Goal: Submit feedback/report problem: Submit feedback/report problem

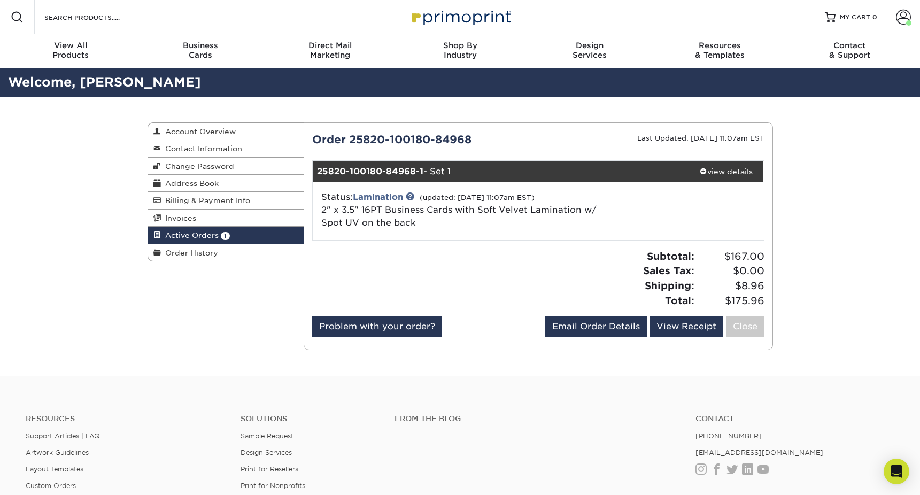
click at [465, 220] on div "Status: Lamination (updated: 08/21/2025 11:07am EST) 2" x 3.5" 16PT Business Ca…" at bounding box center [463, 210] width 300 height 38
click at [462, 210] on link "2" x 3.5" 16PT Business Cards with Soft Velvet Lamination w/ Spot UV on the back" at bounding box center [458, 216] width 275 height 23
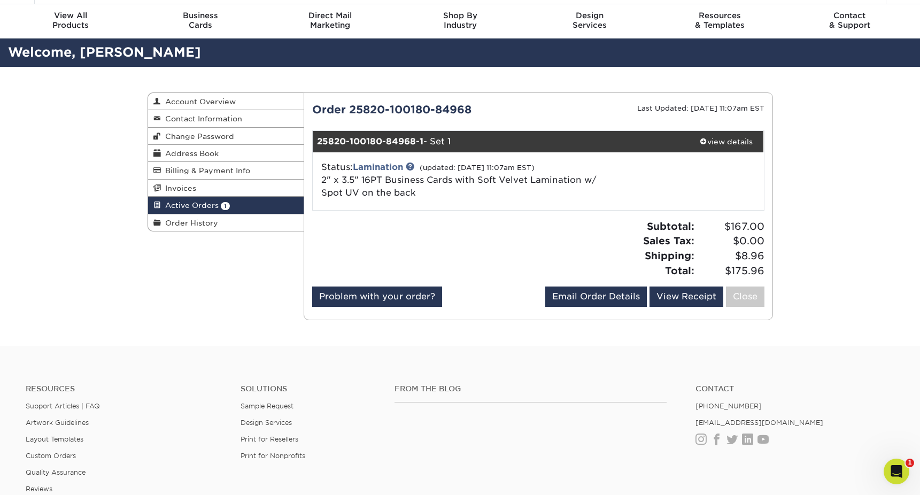
scroll to position [31, 0]
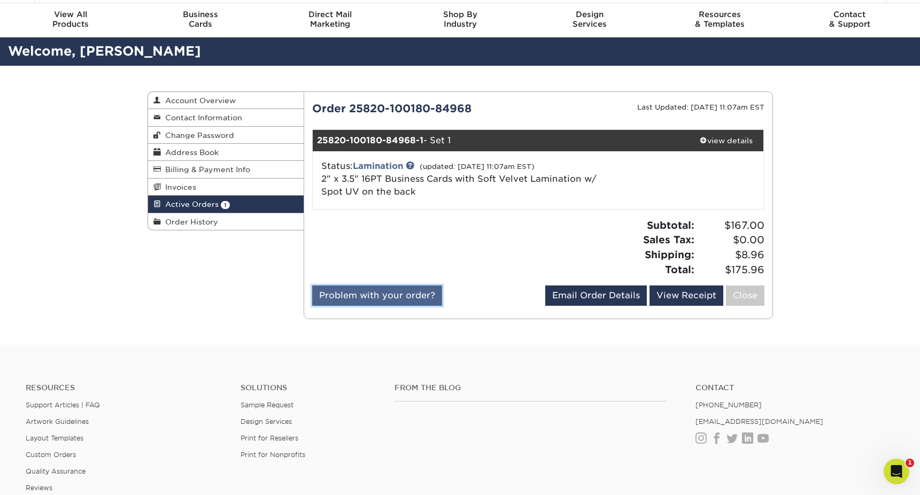
click at [390, 301] on link "Problem with your order?" at bounding box center [377, 295] width 130 height 20
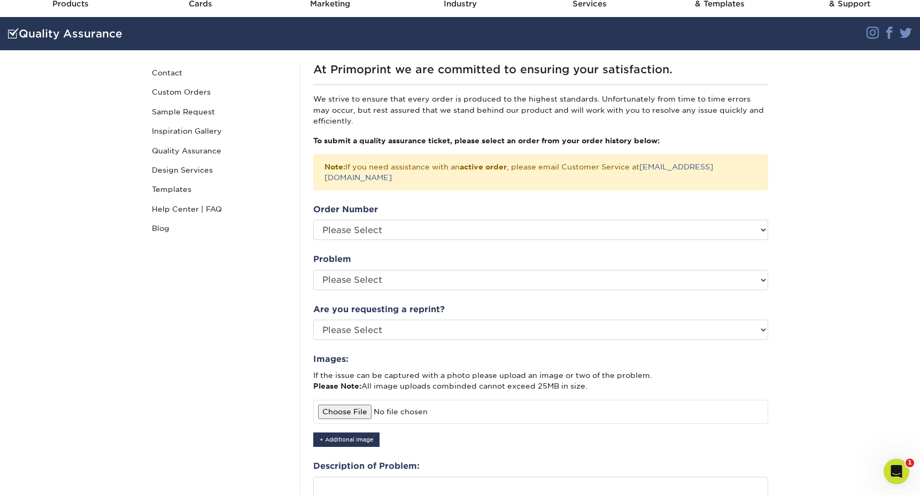
scroll to position [58, 0]
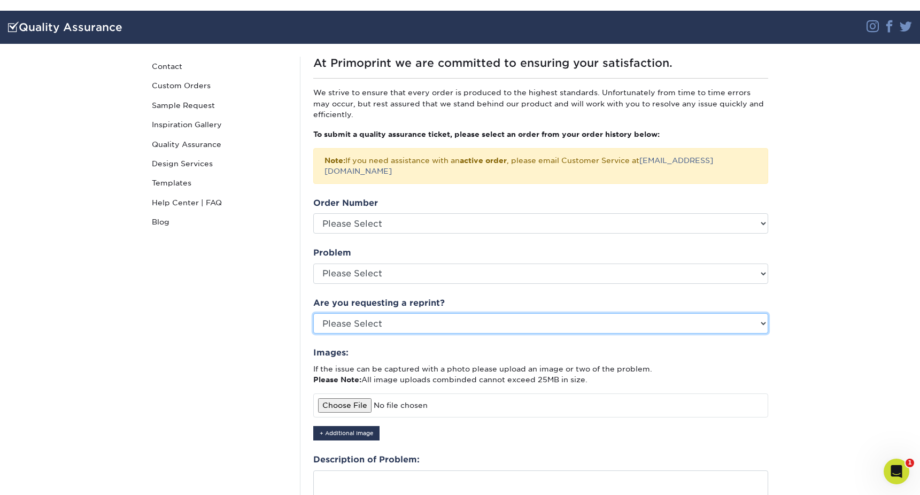
click at [383, 314] on select "Please Select Yes No Other" at bounding box center [540, 323] width 455 height 20
select select "yes"
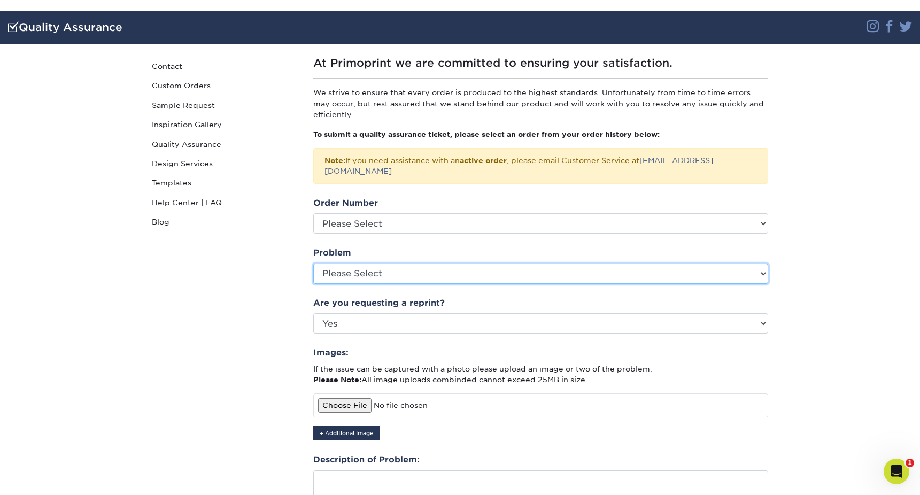
click at [358, 269] on select "Please Select Coating Missing Images Bindery Color Cutting Missing Hardware Shi…" at bounding box center [540, 273] width 455 height 20
select select "Missing Images"
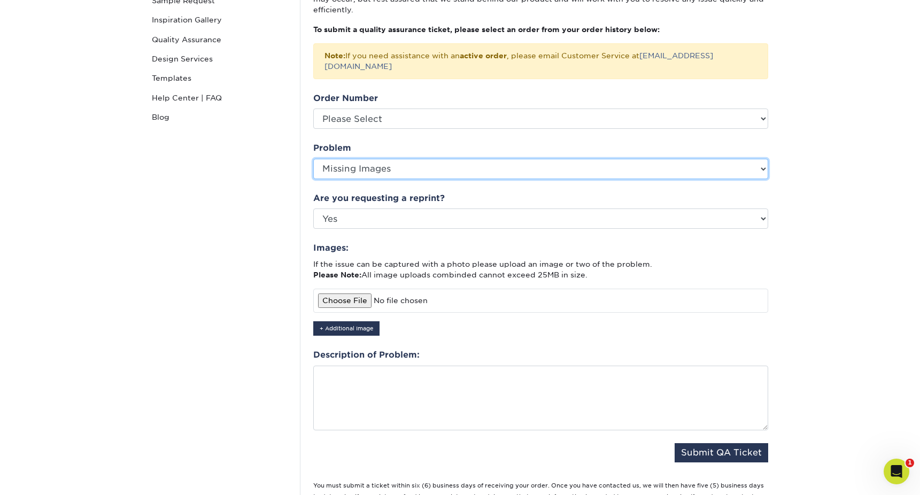
scroll to position [168, 0]
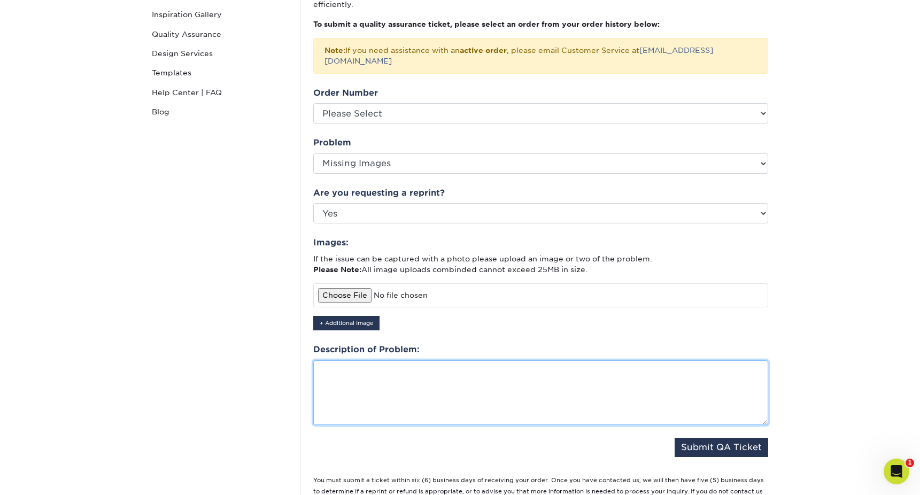
click at [416, 360] on textarea at bounding box center [540, 392] width 455 height 65
type textarea "w"
click at [454, 360] on textarea "I provided the wrong information, please reprint, but the correct phone" at bounding box center [540, 392] width 455 height 65
click at [642, 361] on textarea "I provided the wrong phone number, please reprint, but the correct phone" at bounding box center [540, 392] width 455 height 65
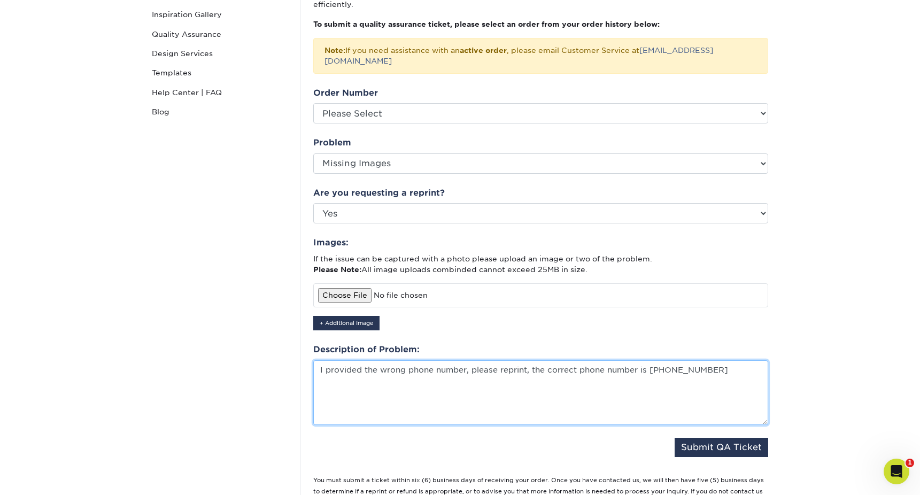
type textarea "I provided the wrong phone number, please reprint, the correct phone number is …"
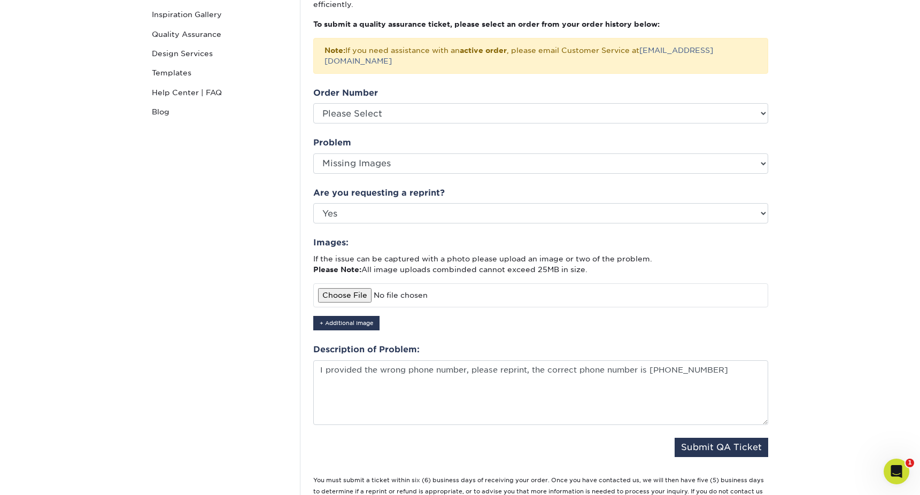
click at [260, 339] on div "Quality Assurance Contact Custom Orders Sample Request Inspiration Gallery Qual…" at bounding box center [219, 229] width 160 height 565
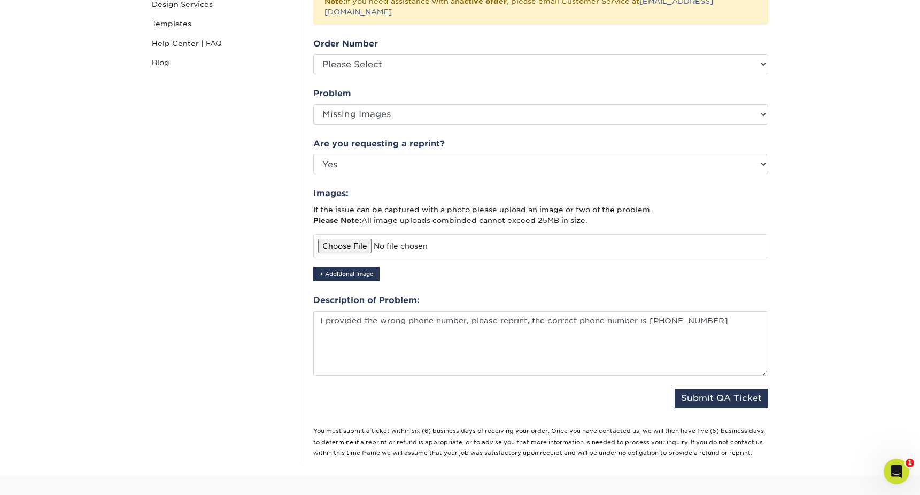
scroll to position [217, 0]
click at [715, 390] on button "Submit QA Ticket" at bounding box center [721, 397] width 94 height 19
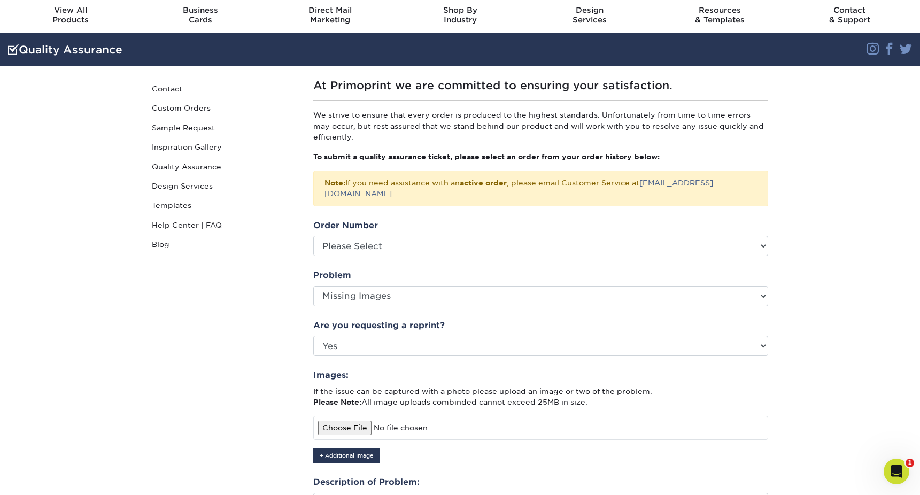
scroll to position [0, 0]
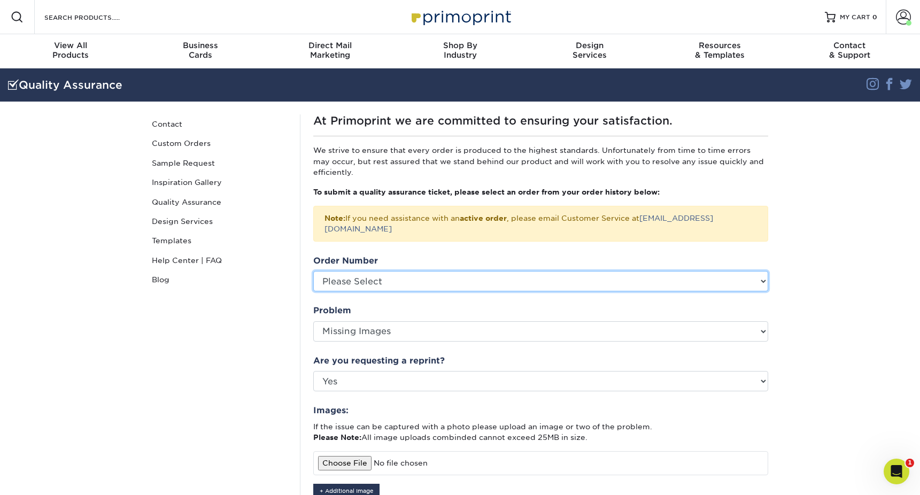
click at [431, 272] on select "Please Select" at bounding box center [540, 281] width 455 height 20
click at [351, 271] on select "Please Select" at bounding box center [540, 281] width 455 height 20
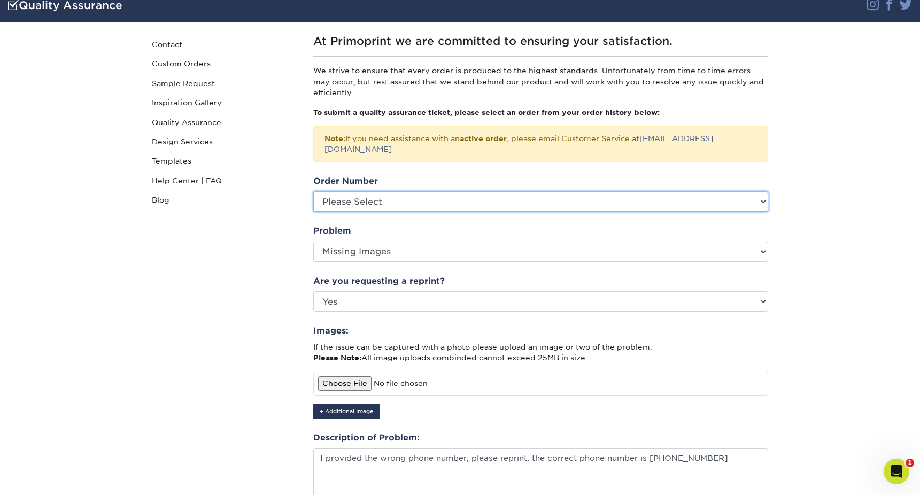
scroll to position [114, 0]
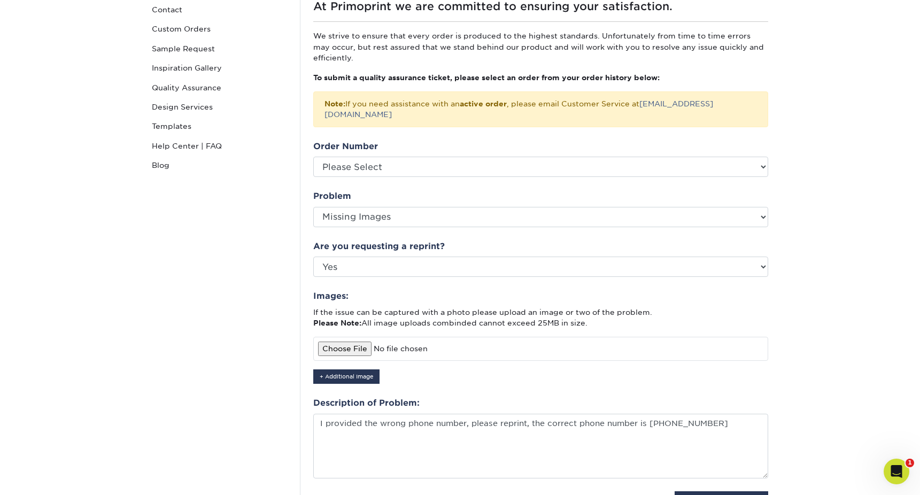
click at [612, 124] on div "At Primoprint we are committed to ensuring your satisfaction. We strive to ensu…" at bounding box center [540, 282] width 481 height 565
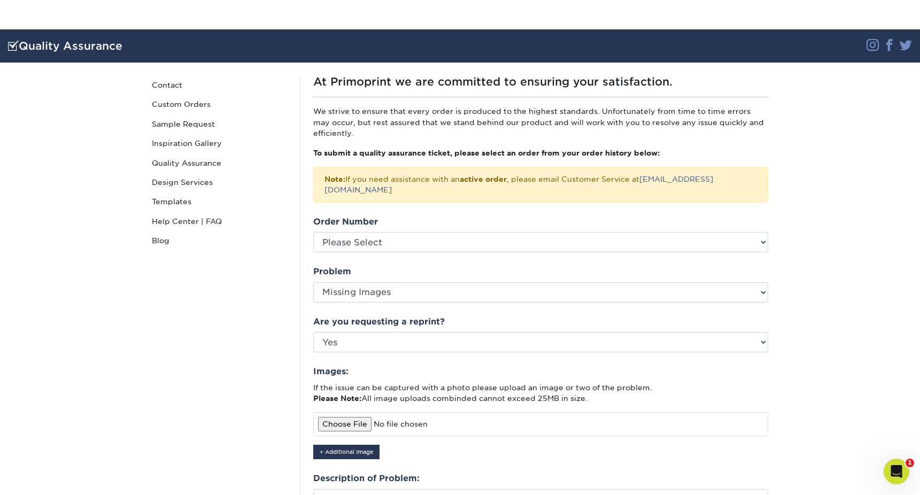
scroll to position [0, 0]
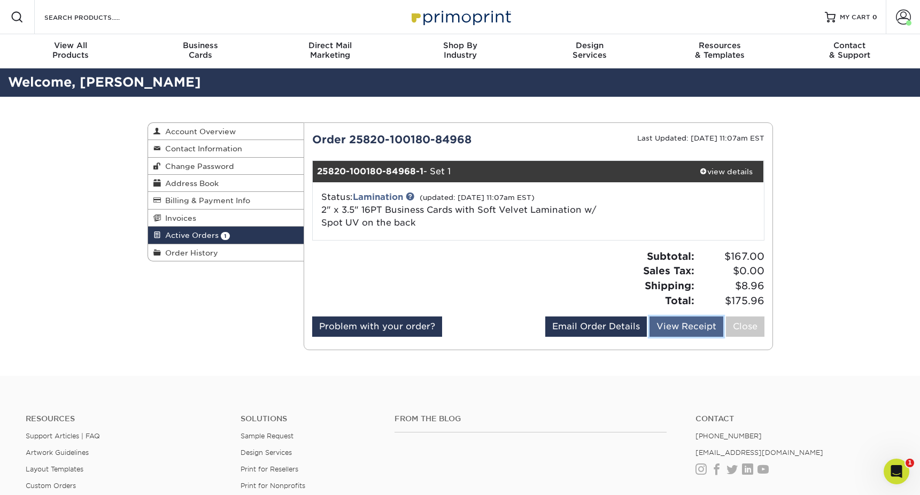
click at [702, 325] on link "View Receipt" at bounding box center [686, 326] width 74 height 20
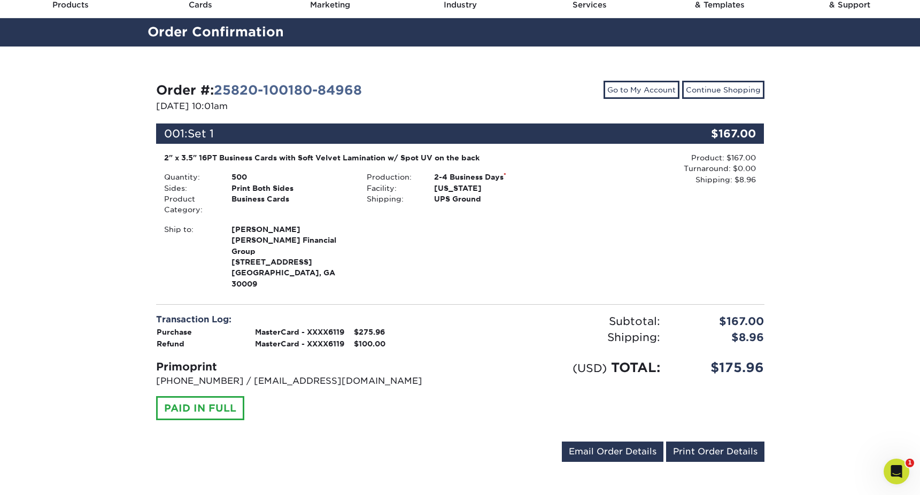
scroll to position [49, 0]
